Goal: Transaction & Acquisition: Subscribe to service/newsletter

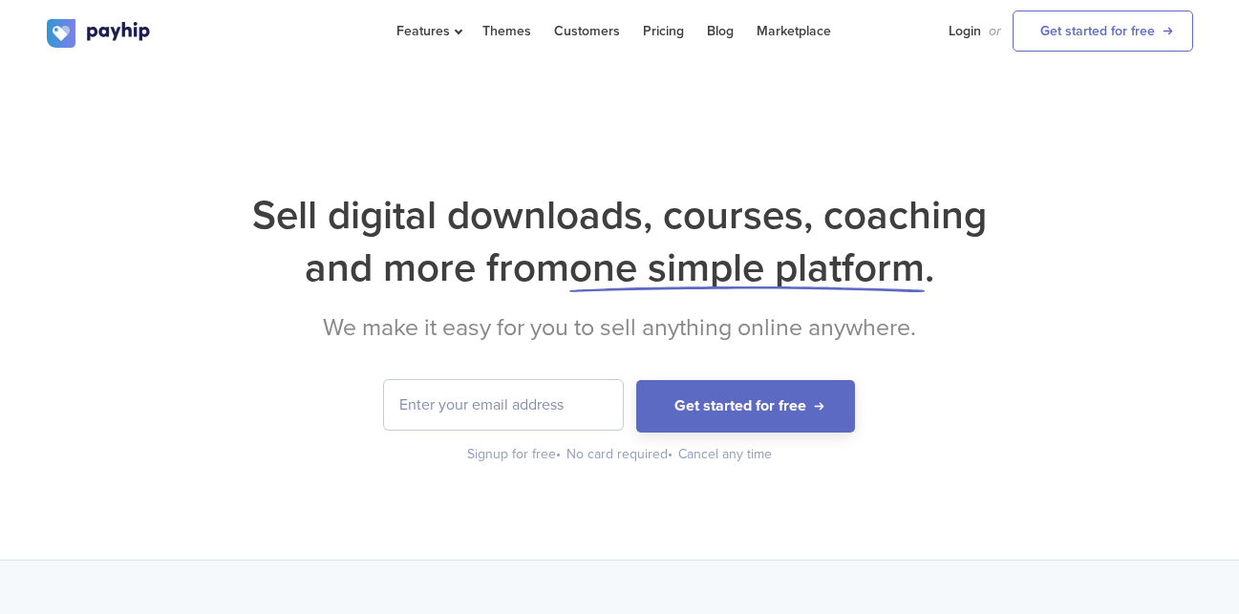
click at [502, 419] on input "email" at bounding box center [503, 405] width 239 height 50
type input "[EMAIL_ADDRESS][DOMAIN_NAME]"
click at [636, 380] on button "Get started for free" at bounding box center [745, 406] width 219 height 53
click at [512, 459] on div "Signup for free •" at bounding box center [515, 454] width 96 height 19
click at [961, 23] on link "Login" at bounding box center [965, 31] width 32 height 62
